Goal: Transaction & Acquisition: Purchase product/service

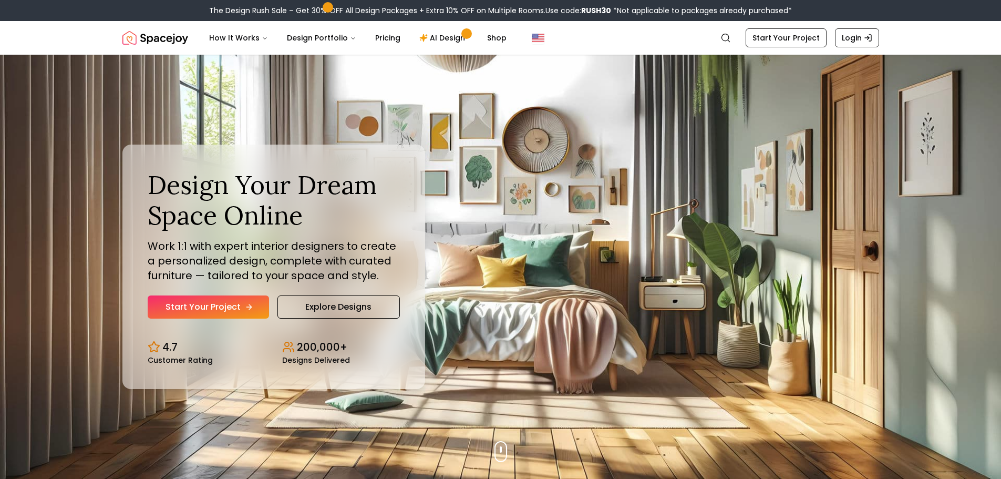
click at [201, 308] on link "Start Your Project" at bounding box center [208, 306] width 121 height 23
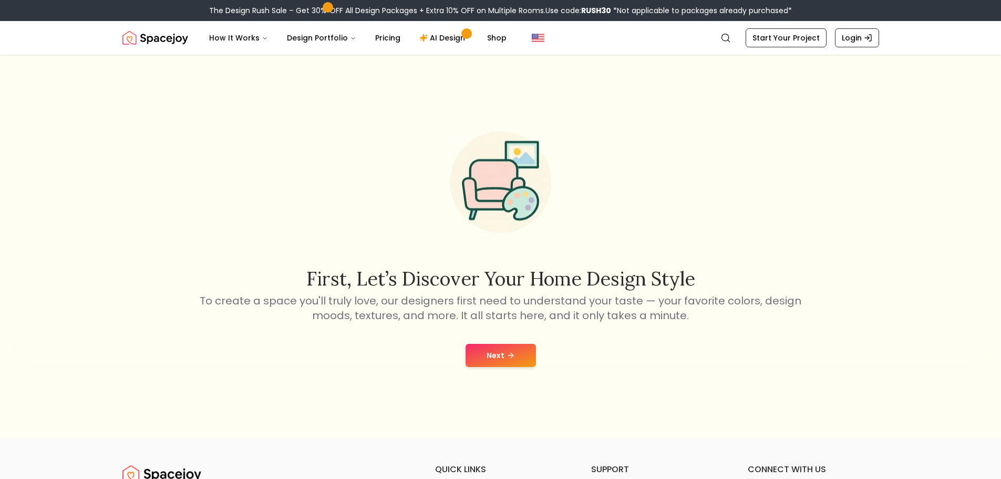
click at [487, 355] on button "Next" at bounding box center [501, 355] width 70 height 23
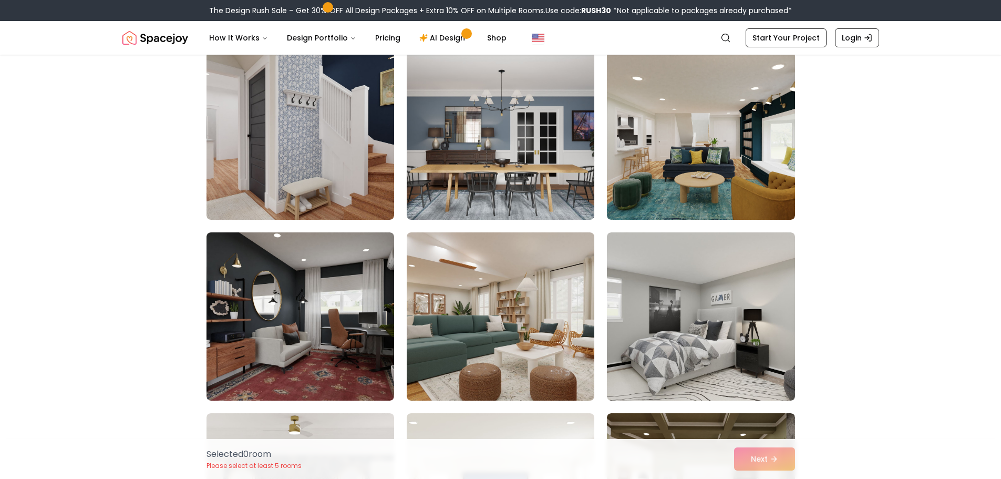
scroll to position [3207, 0]
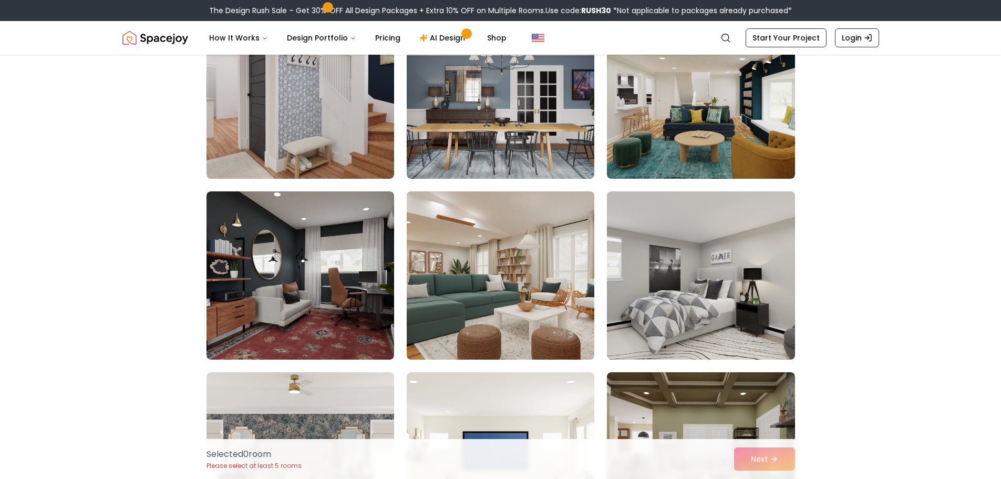
click at [463, 239] on img at bounding box center [500, 275] width 197 height 177
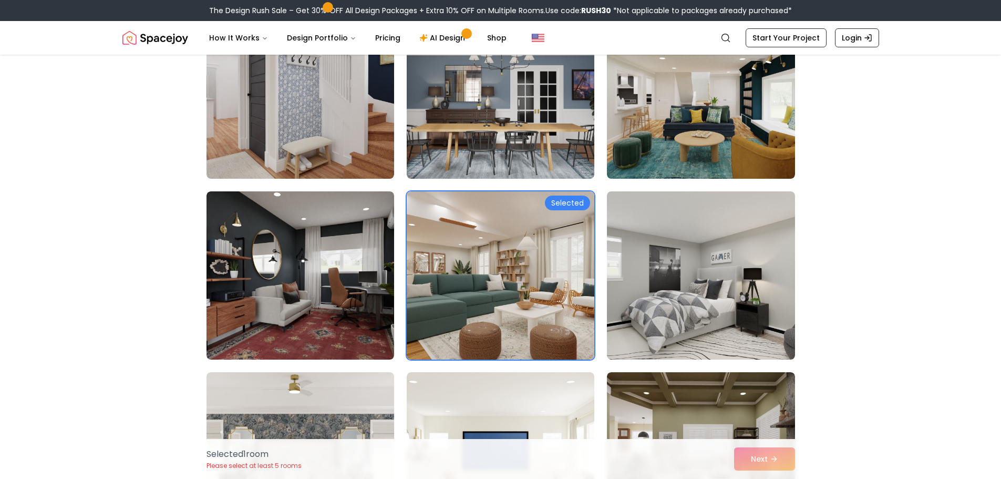
click at [769, 463] on div "Selected 1 room Please select at least 5 rooms Next" at bounding box center [501, 459] width 606 height 40
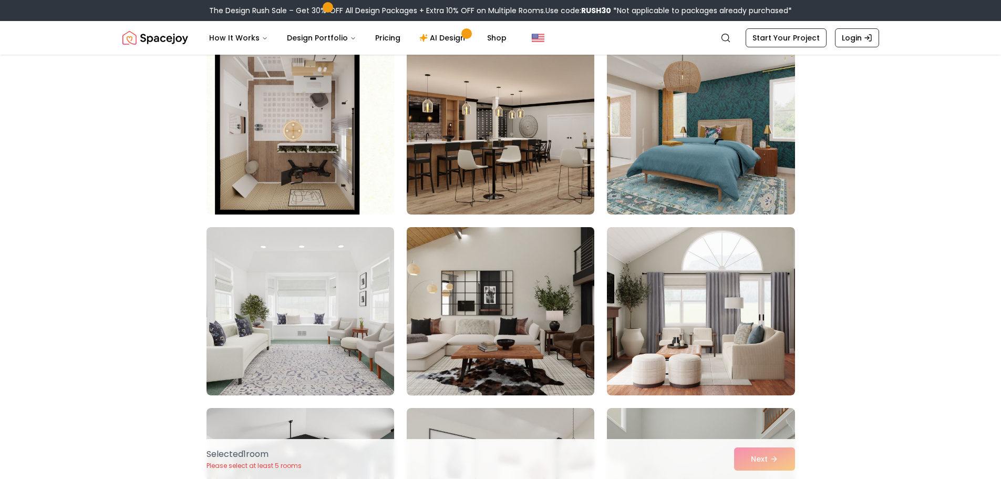
scroll to position [53, 0]
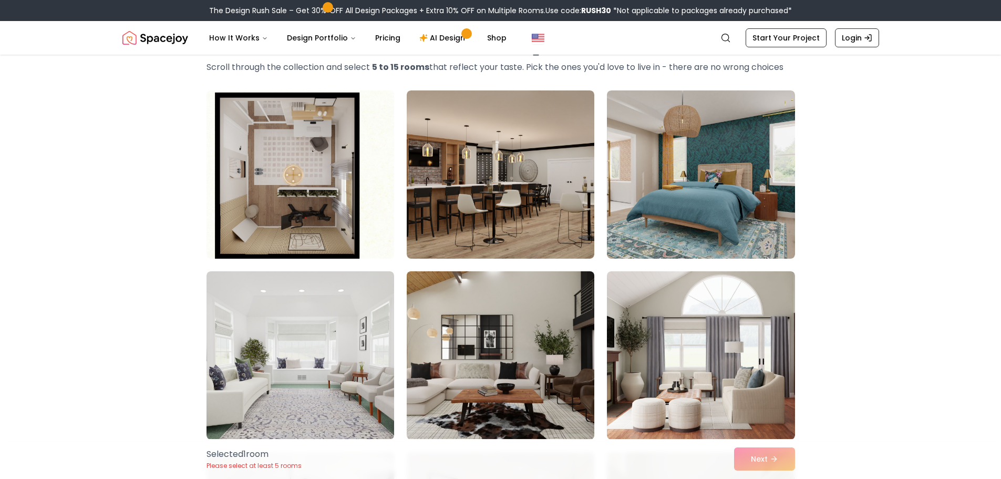
click at [533, 217] on img at bounding box center [501, 174] width 188 height 168
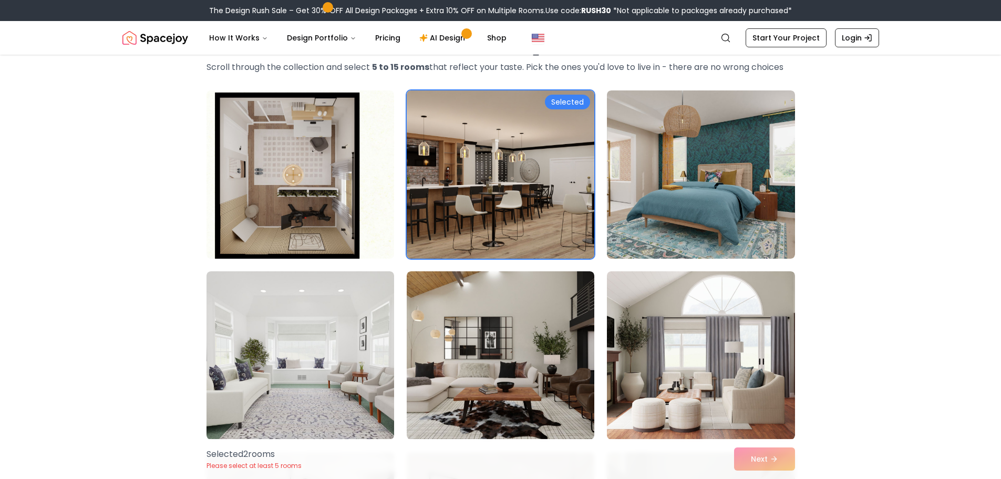
click at [558, 210] on img at bounding box center [500, 174] width 197 height 177
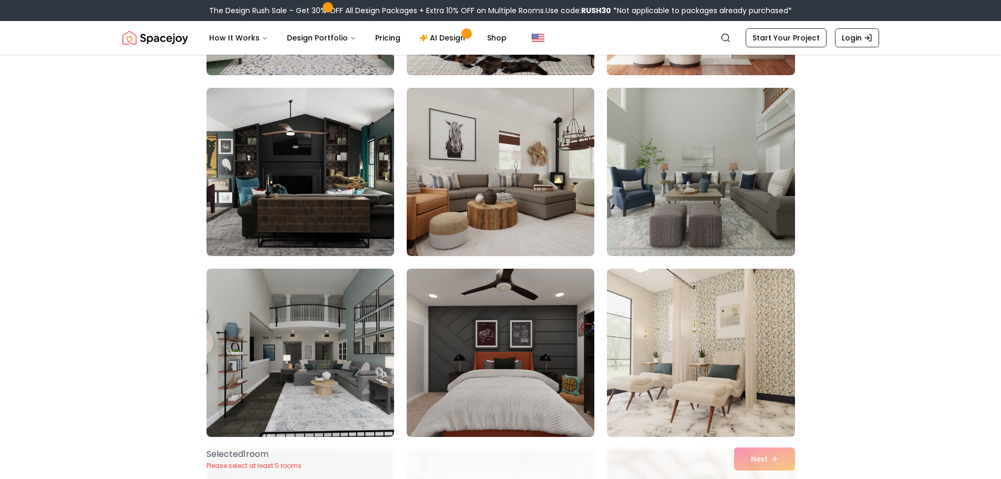
scroll to position [421, 0]
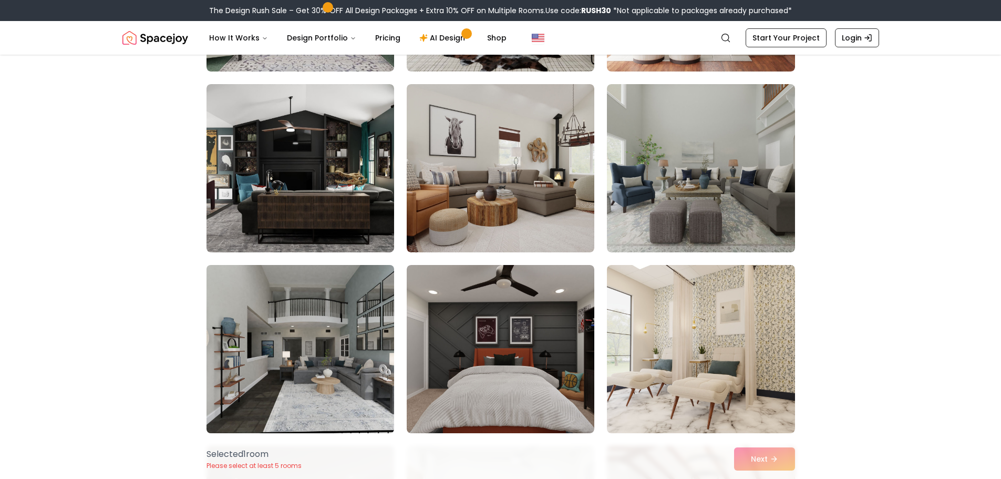
click at [379, 312] on img at bounding box center [300, 349] width 197 height 177
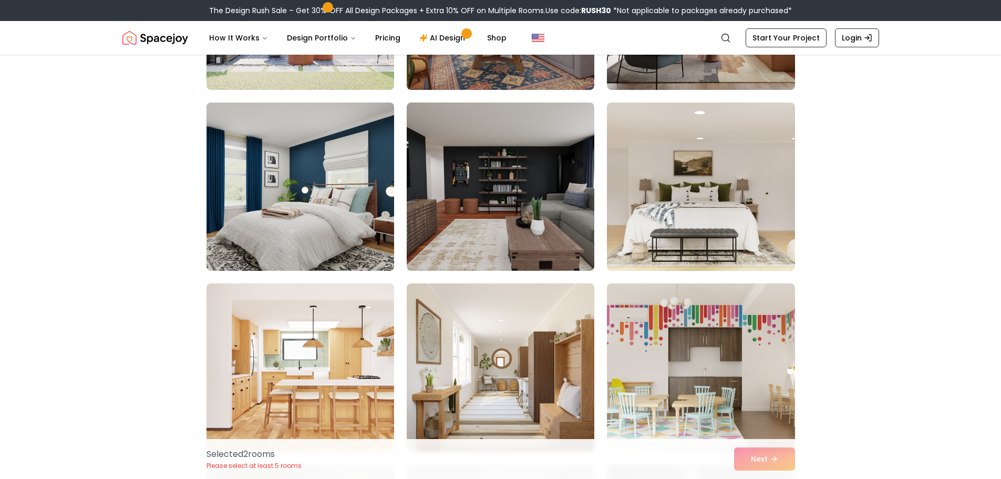
scroll to position [1367, 0]
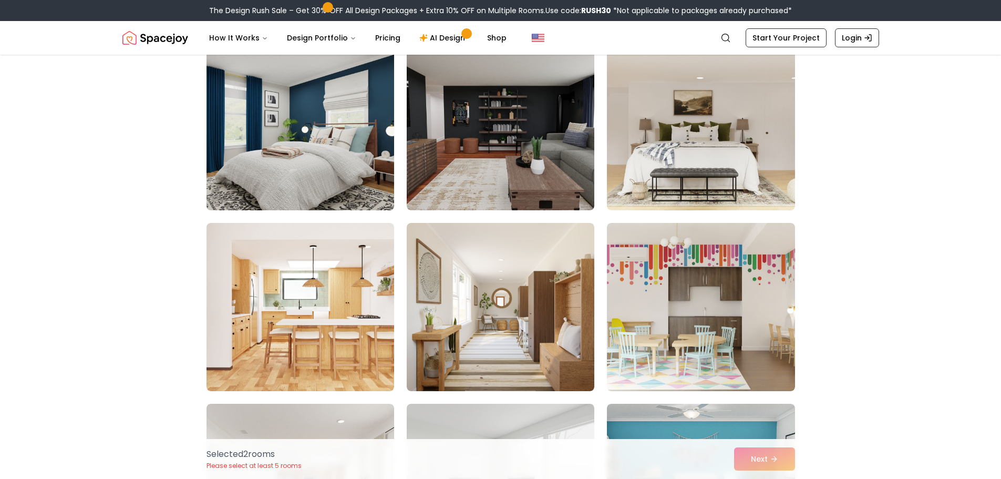
click at [325, 162] on img at bounding box center [300, 126] width 197 height 177
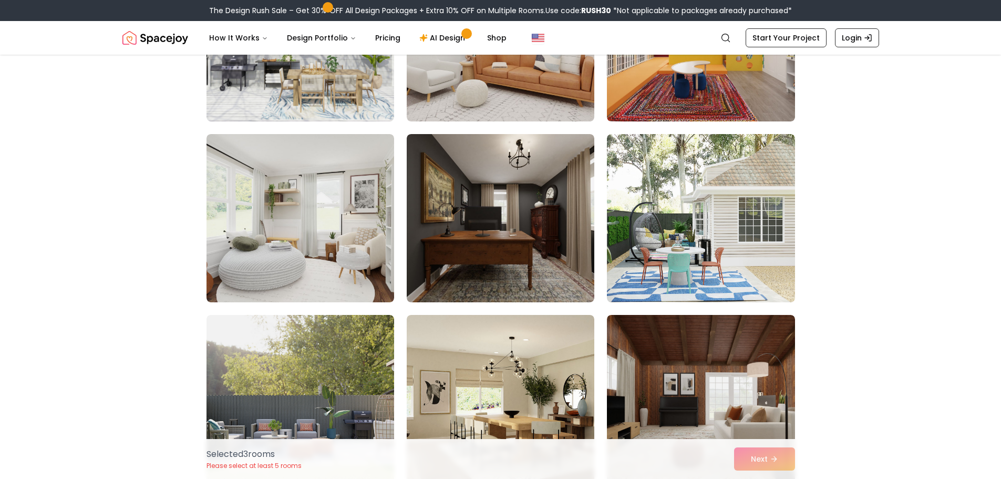
scroll to position [2734, 0]
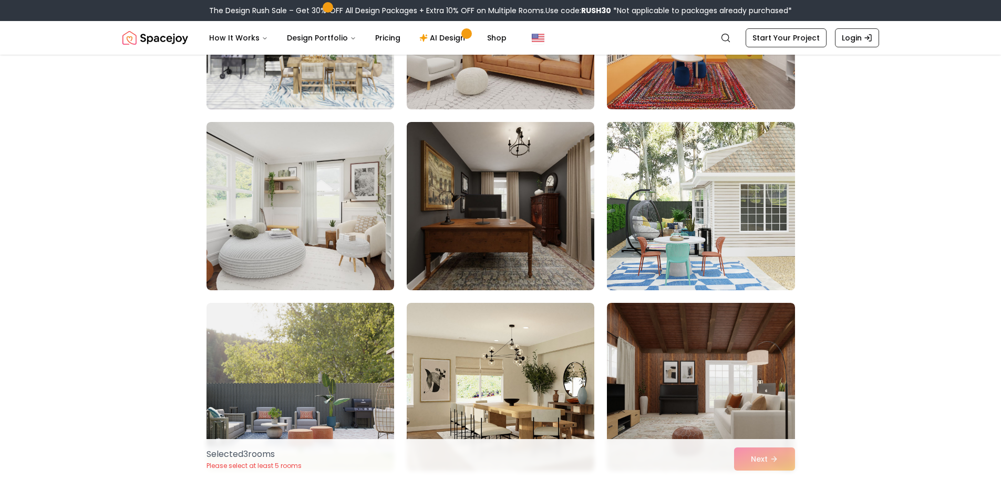
click at [706, 191] on img at bounding box center [700, 206] width 197 height 177
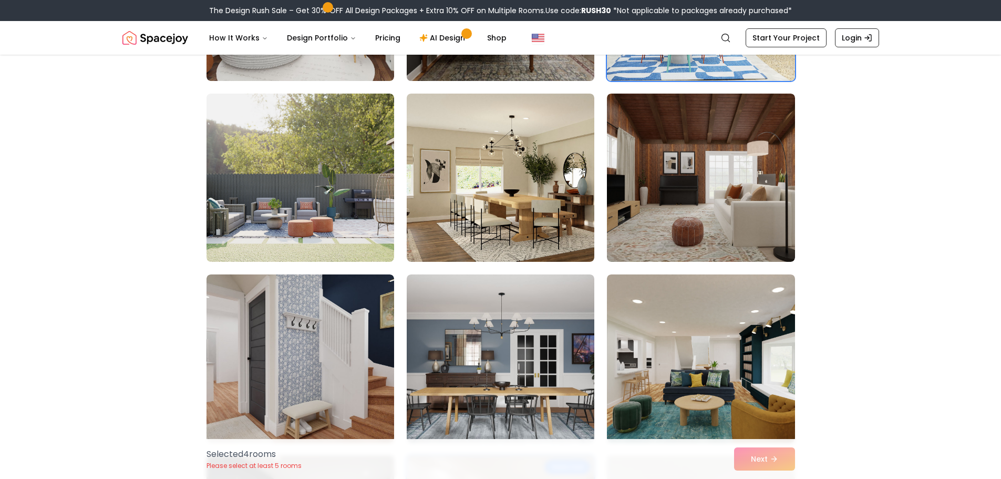
scroll to position [2944, 0]
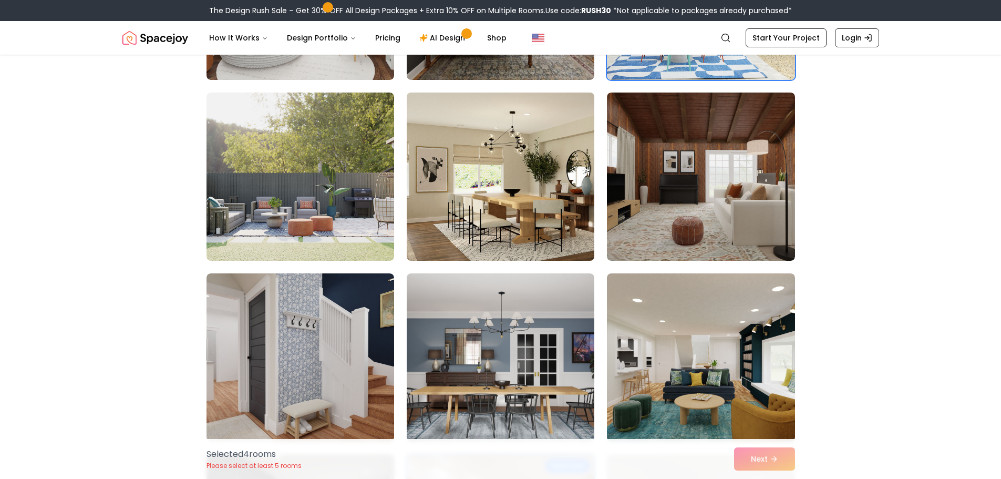
click at [528, 197] on img at bounding box center [500, 176] width 197 height 177
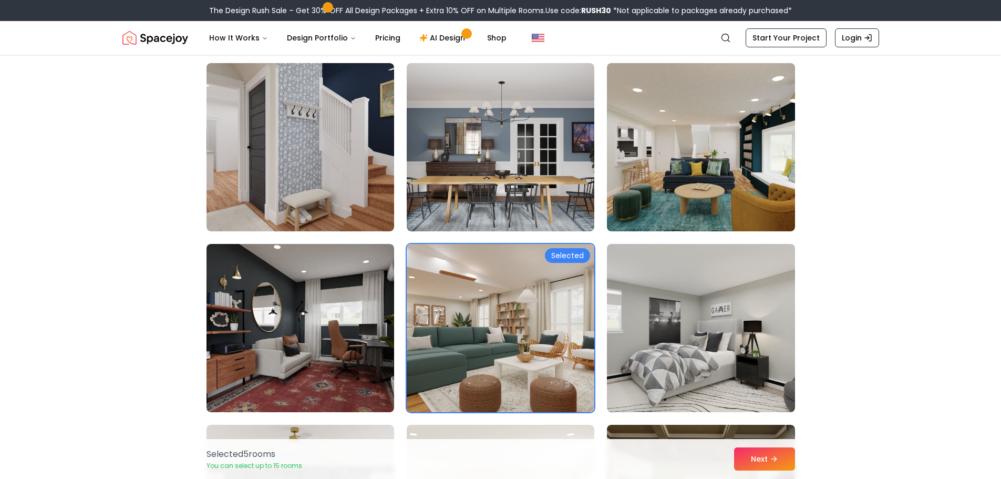
scroll to position [3207, 0]
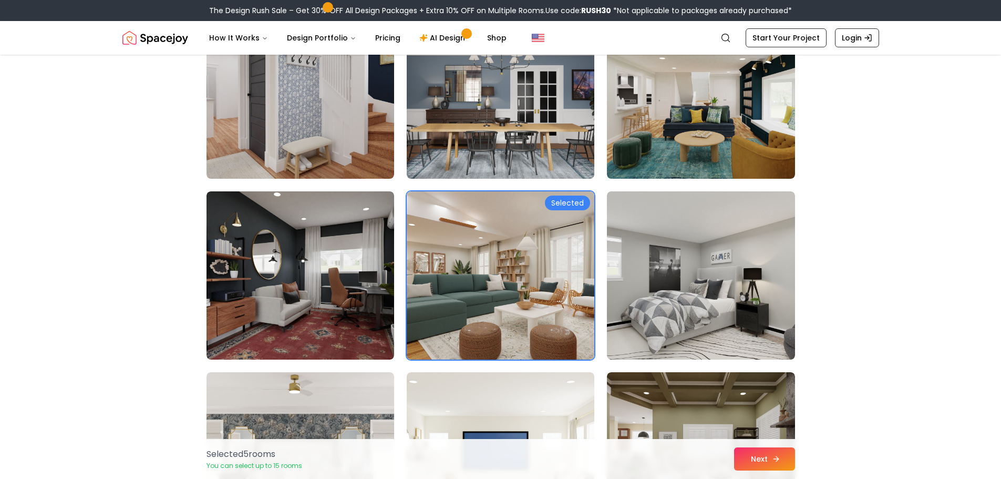
click at [761, 455] on button "Next" at bounding box center [764, 458] width 61 height 23
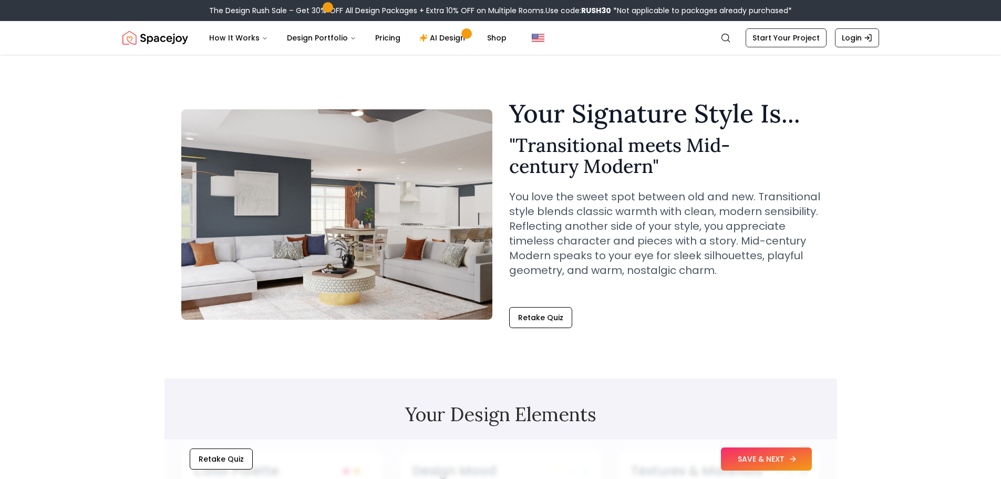
click at [753, 457] on button "SAVE & NEXT" at bounding box center [766, 458] width 91 height 23
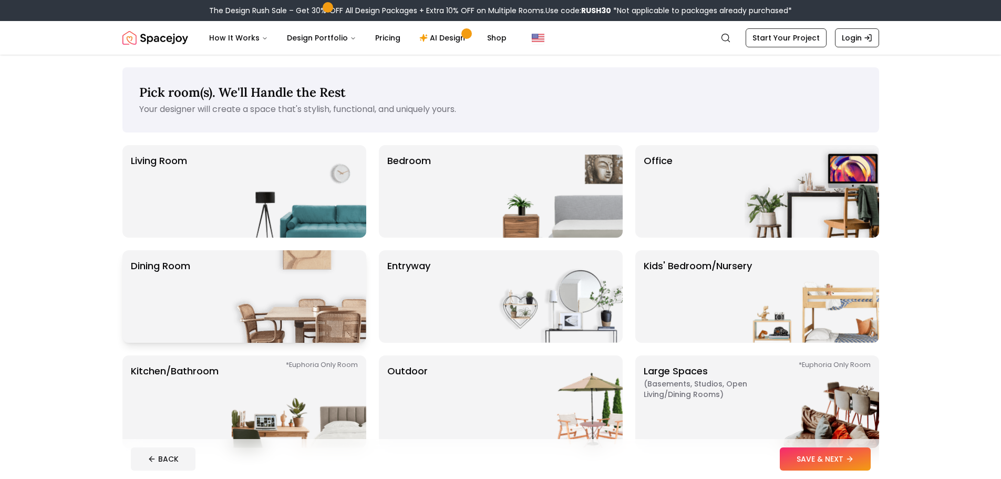
click at [175, 280] on p "Dining Room" at bounding box center [160, 297] width 59 height 76
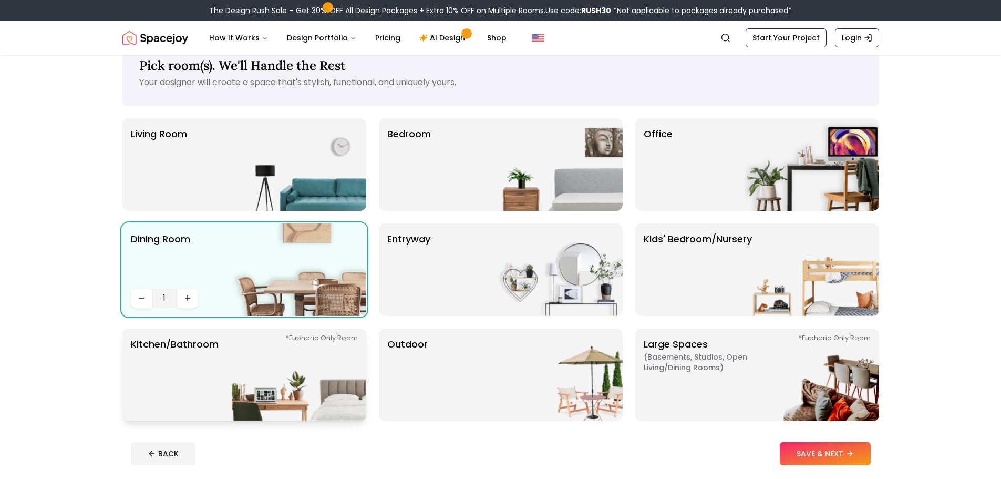
scroll to position [53, 0]
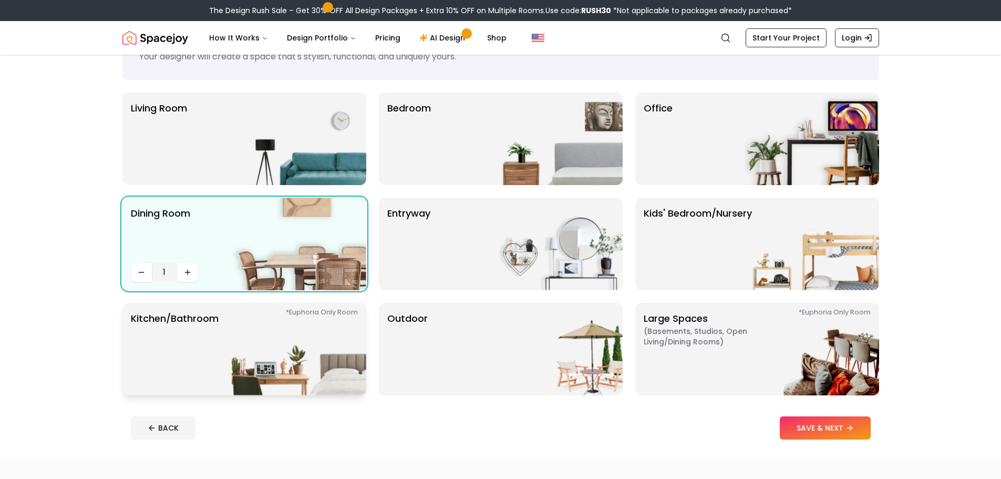
click at [200, 331] on p "Kitchen/Bathroom *Euphoria Only Room" at bounding box center [175, 349] width 88 height 76
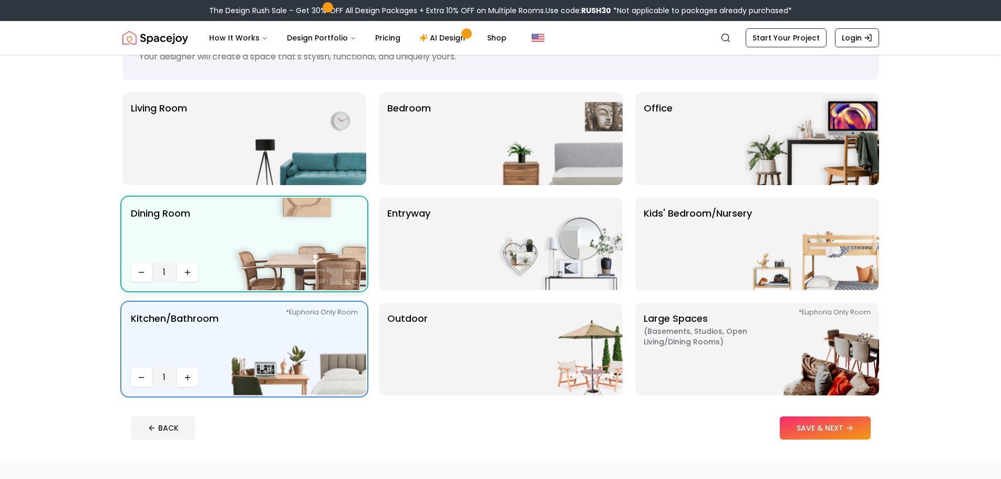
click at [210, 231] on div "Dining Room 1" at bounding box center [244, 244] width 244 height 93
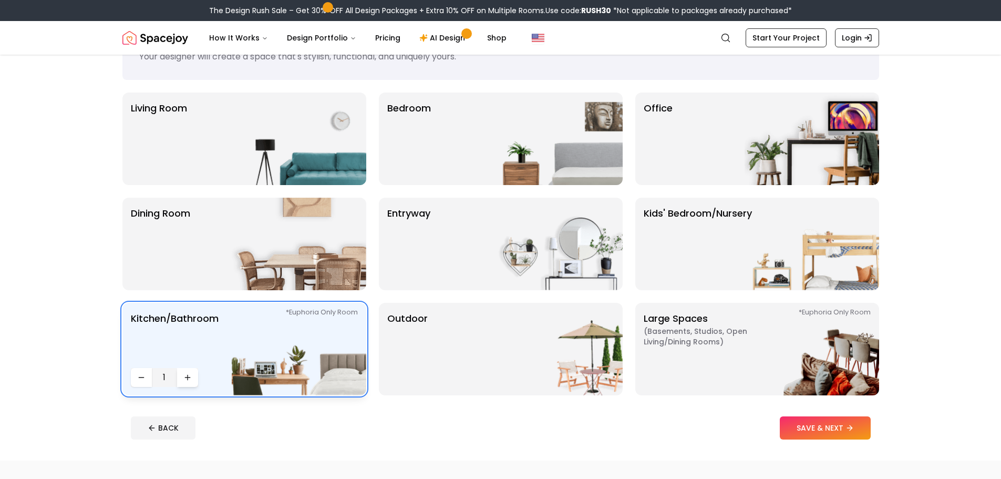
click at [188, 379] on icon "Increase quantity" at bounding box center [188, 377] width 0 height 5
click at [145, 381] on icon "Decrease quantity" at bounding box center [141, 377] width 8 height 8
click at [811, 425] on button "SAVE & NEXT" at bounding box center [825, 427] width 91 height 23
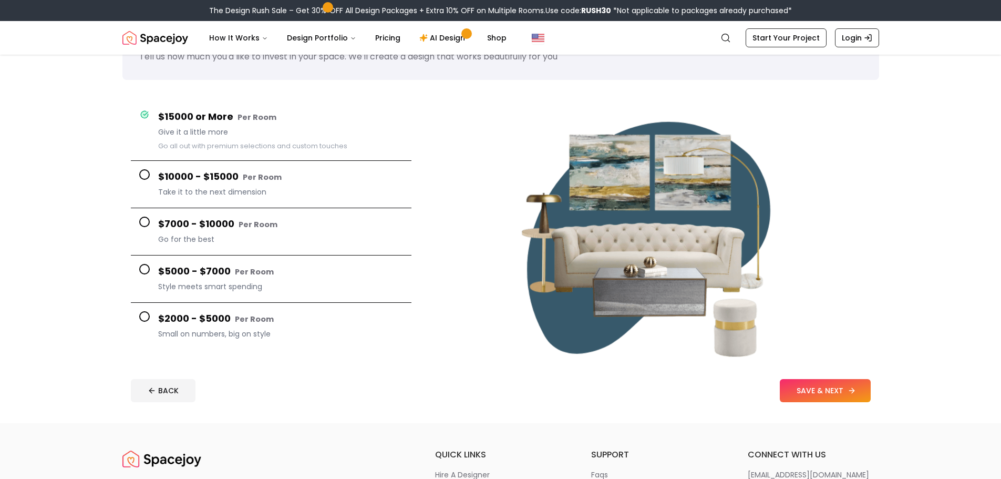
click at [826, 390] on button "SAVE & NEXT" at bounding box center [825, 390] width 91 height 23
